Goal: Task Accomplishment & Management: Use online tool/utility

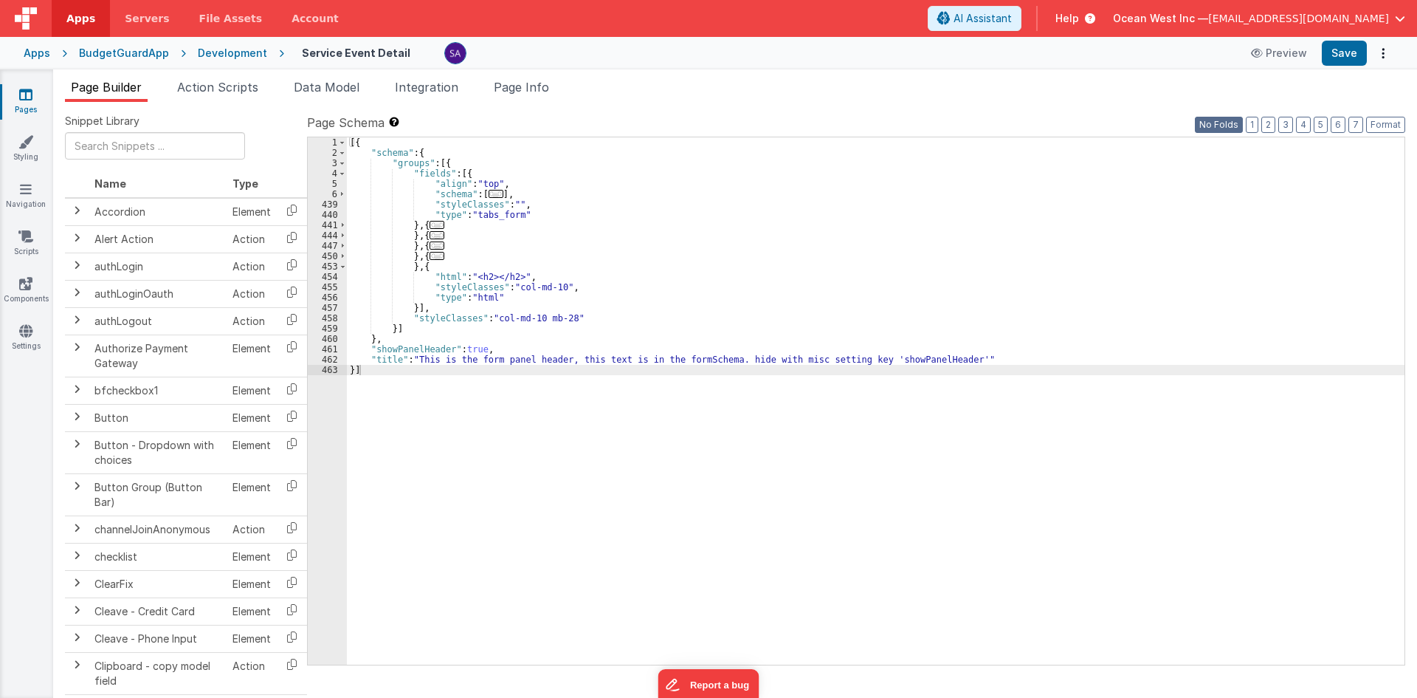
drag, startPoint x: 1220, startPoint y: 128, endPoint x: 1113, endPoint y: 143, distance: 108.2
click at [1220, 128] on button "No Folds" at bounding box center [1219, 125] width 48 height 16
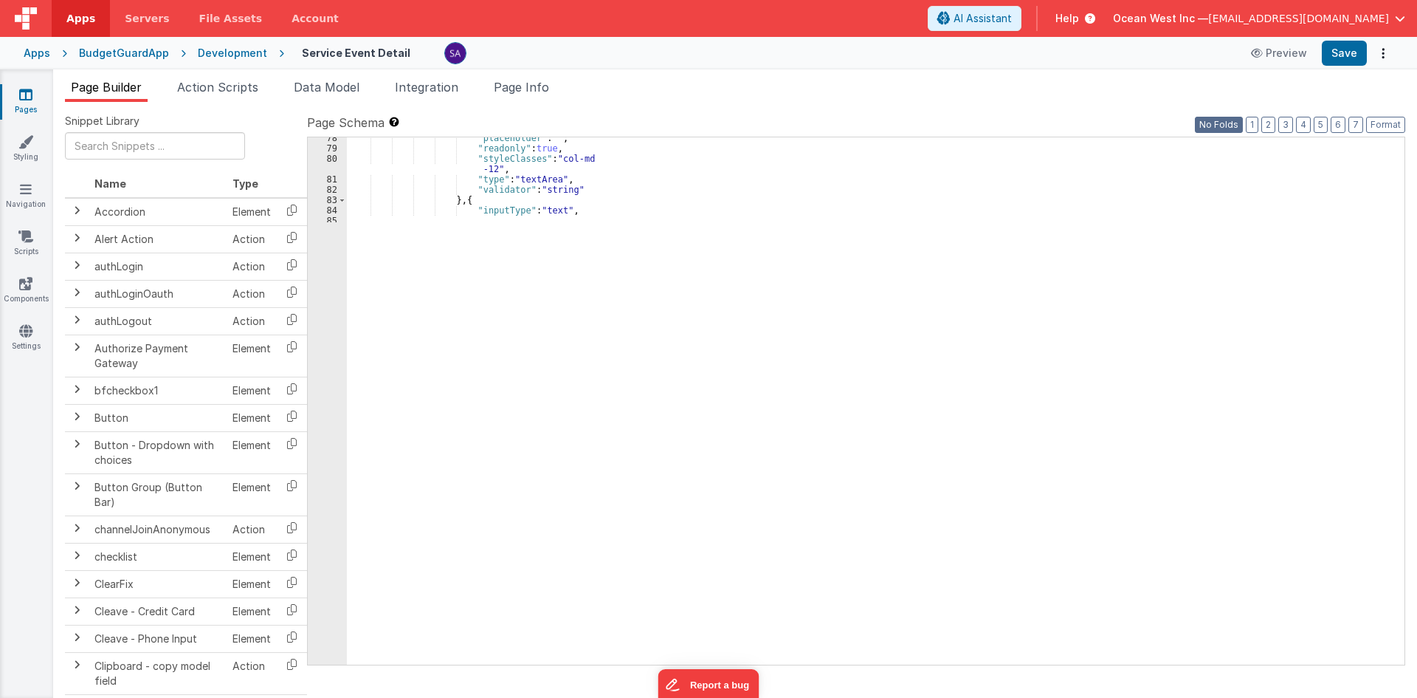
scroll to position [800, 0]
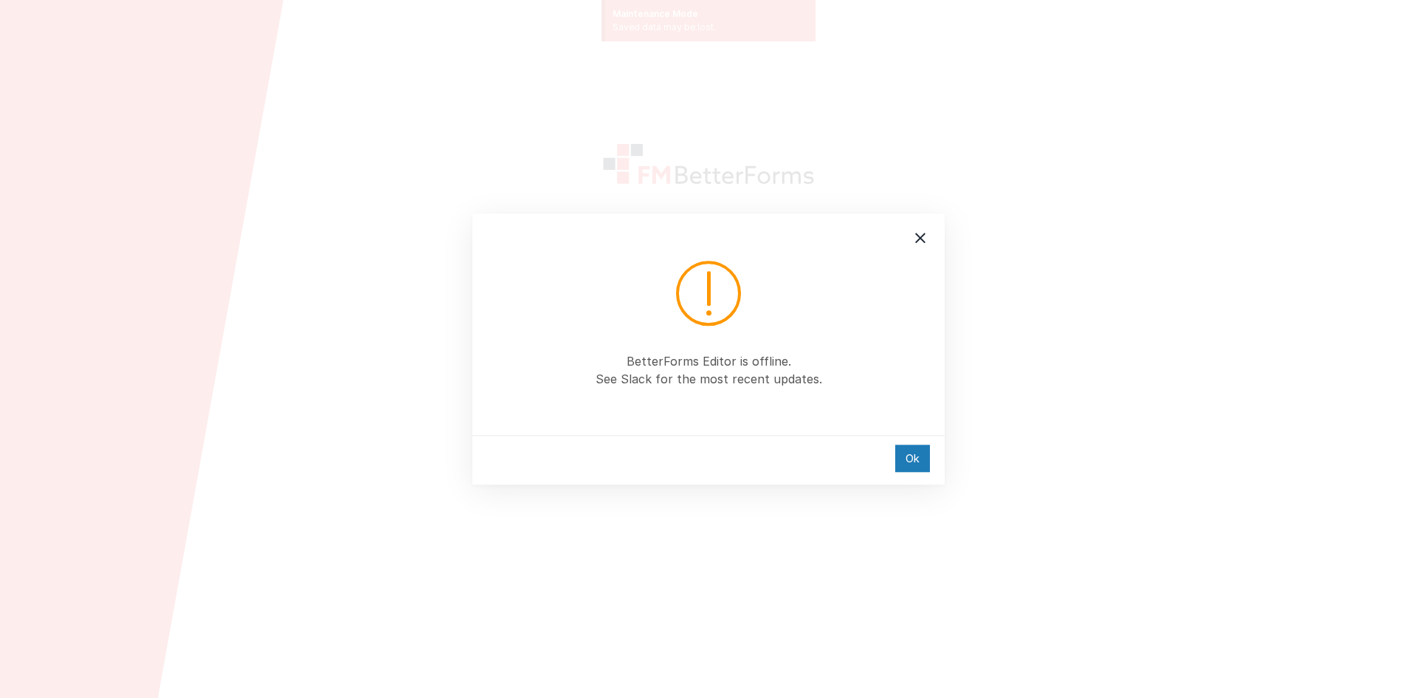
type input "[PERSON_NAME][EMAIL_ADDRESS][DOMAIN_NAME]"
drag, startPoint x: 923, startPoint y: 469, endPoint x: 551, endPoint y: 321, distance: 401.0
click at [923, 469] on div "Ok" at bounding box center [912, 457] width 35 height 27
